Goal: Information Seeking & Learning: Check status

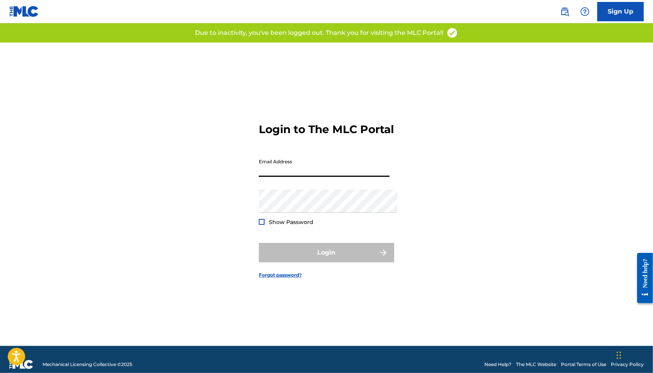
type input "[EMAIL_ADDRESS][DOMAIN_NAME]"
click at [327, 256] on button "Login" at bounding box center [326, 252] width 135 height 19
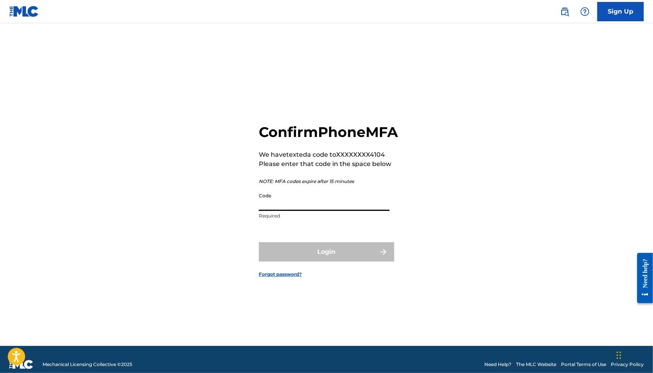
click at [301, 211] on input "Code" at bounding box center [324, 200] width 131 height 22
paste input "802533"
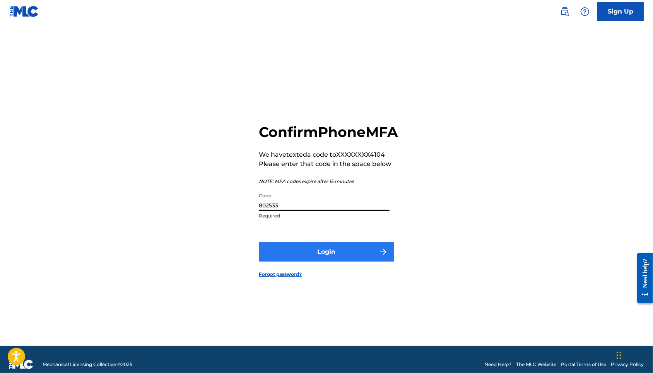
type input "802533"
click at [321, 262] on button "Login" at bounding box center [326, 251] width 135 height 19
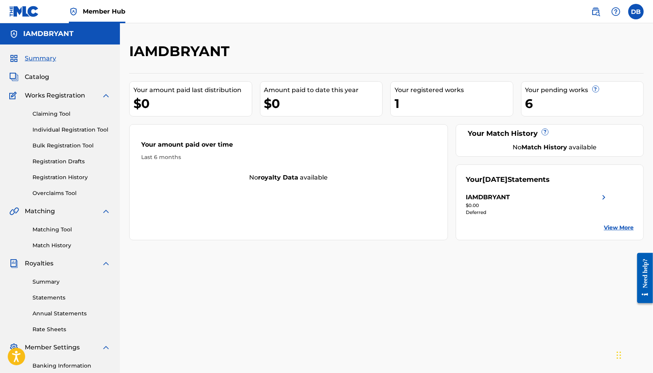
click at [93, 13] on span "Member Hub" at bounding box center [104, 11] width 43 height 9
click at [72, 182] on link "Registration History" at bounding box center [72, 177] width 78 height 8
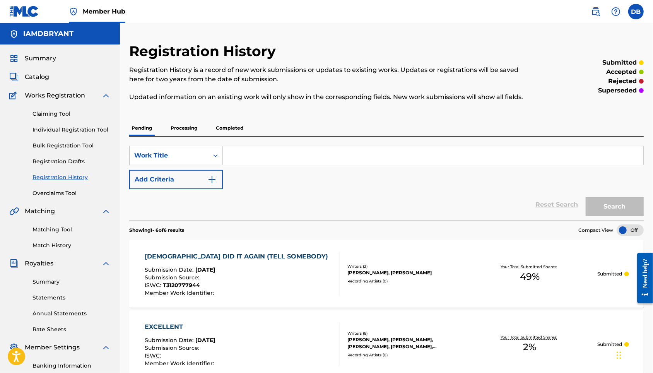
click at [199, 136] on p "Processing" at bounding box center [183, 128] width 31 height 16
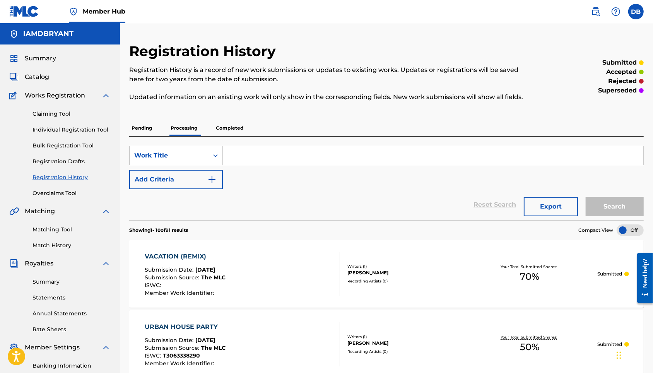
click at [233, 136] on p "Completed" at bounding box center [230, 128] width 32 height 16
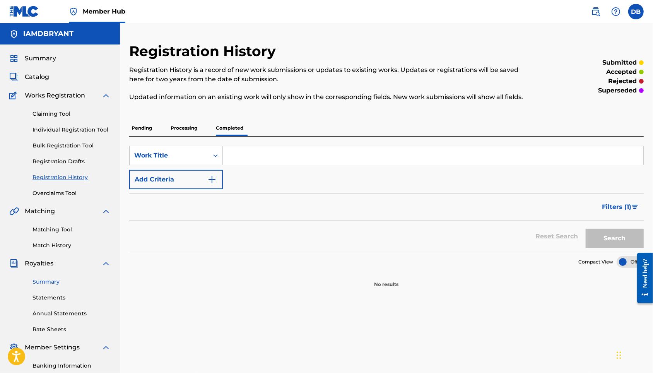
click at [56, 286] on link "Summary" at bounding box center [72, 282] width 78 height 8
